Goal: Information Seeking & Learning: Learn about a topic

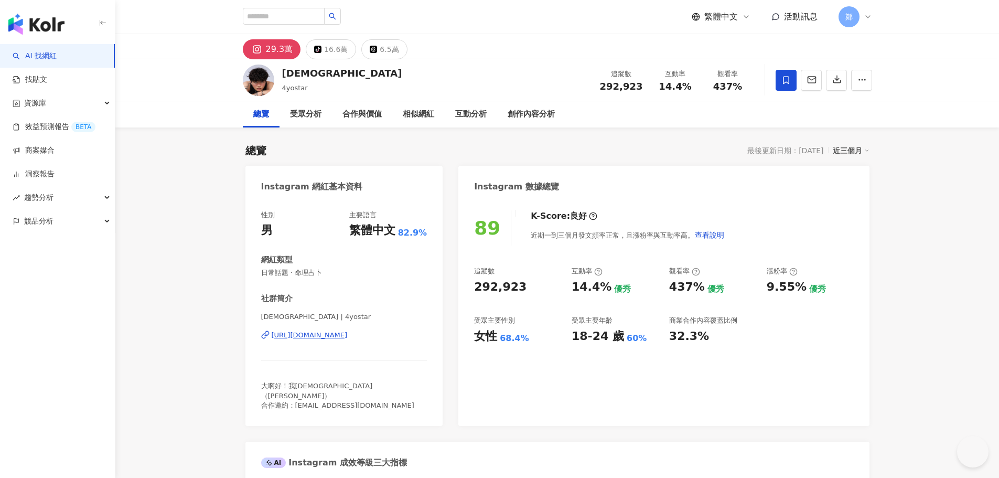
click at [42, 34] on img "button" at bounding box center [36, 24] width 56 height 21
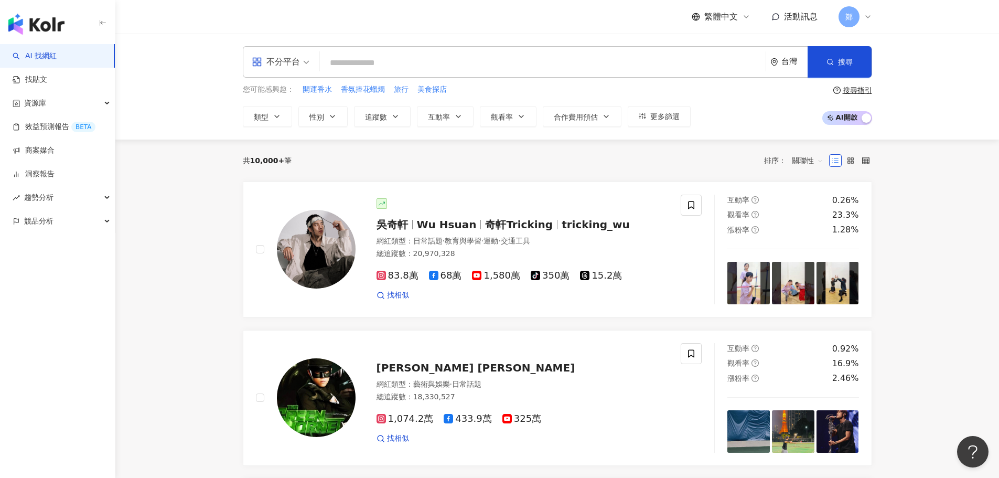
click at [425, 66] on input "search" at bounding box center [542, 63] width 437 height 20
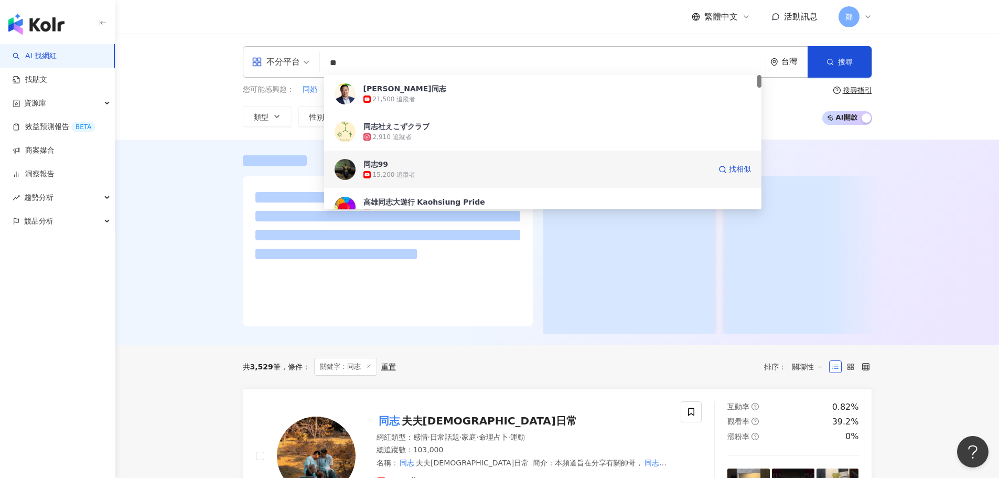
scroll to position [157, 0]
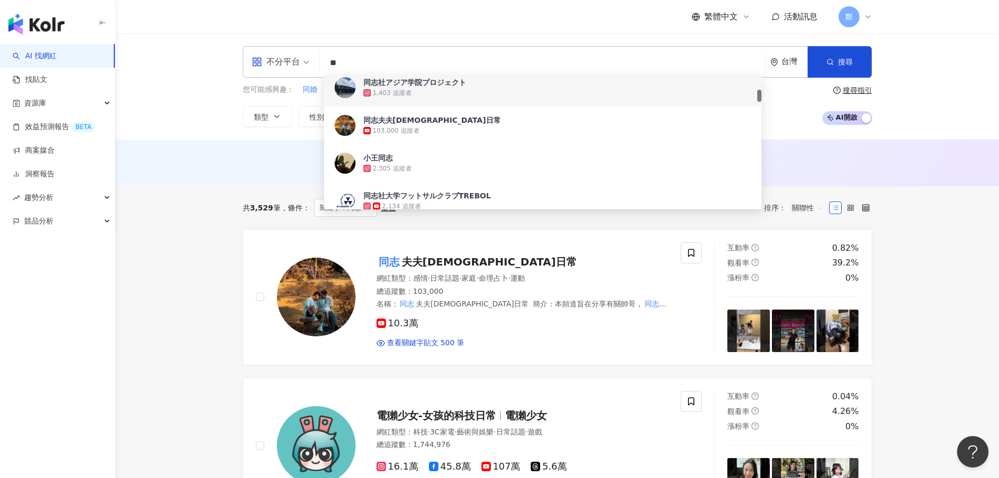
type input "**"
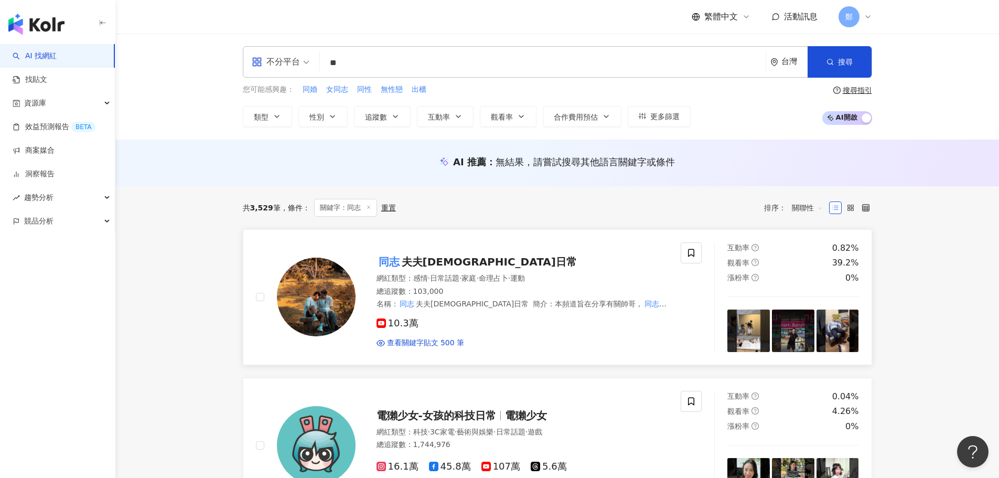
click at [440, 259] on span "夫夫[DEMOGRAPHIC_DATA]日常" at bounding box center [489, 261] width 175 height 13
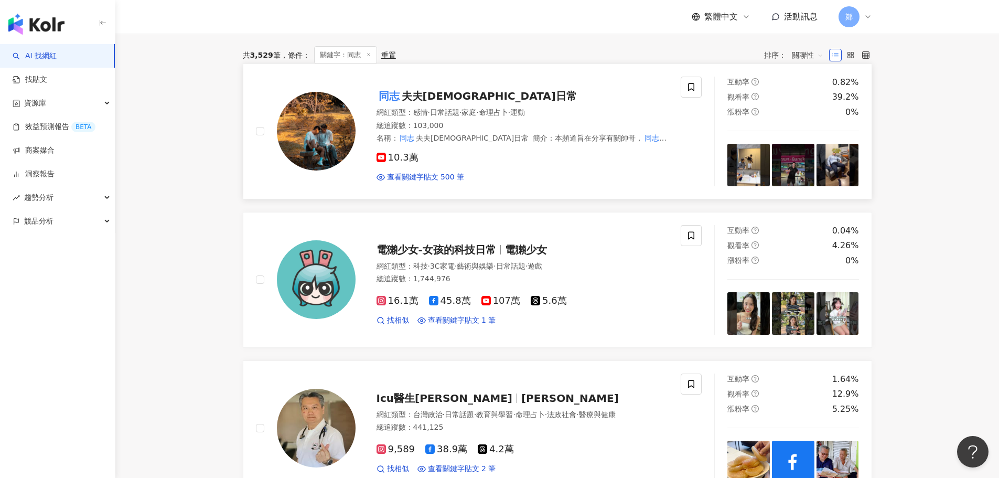
scroll to position [210, 0]
